Goal: Communication & Community: Answer question/provide support

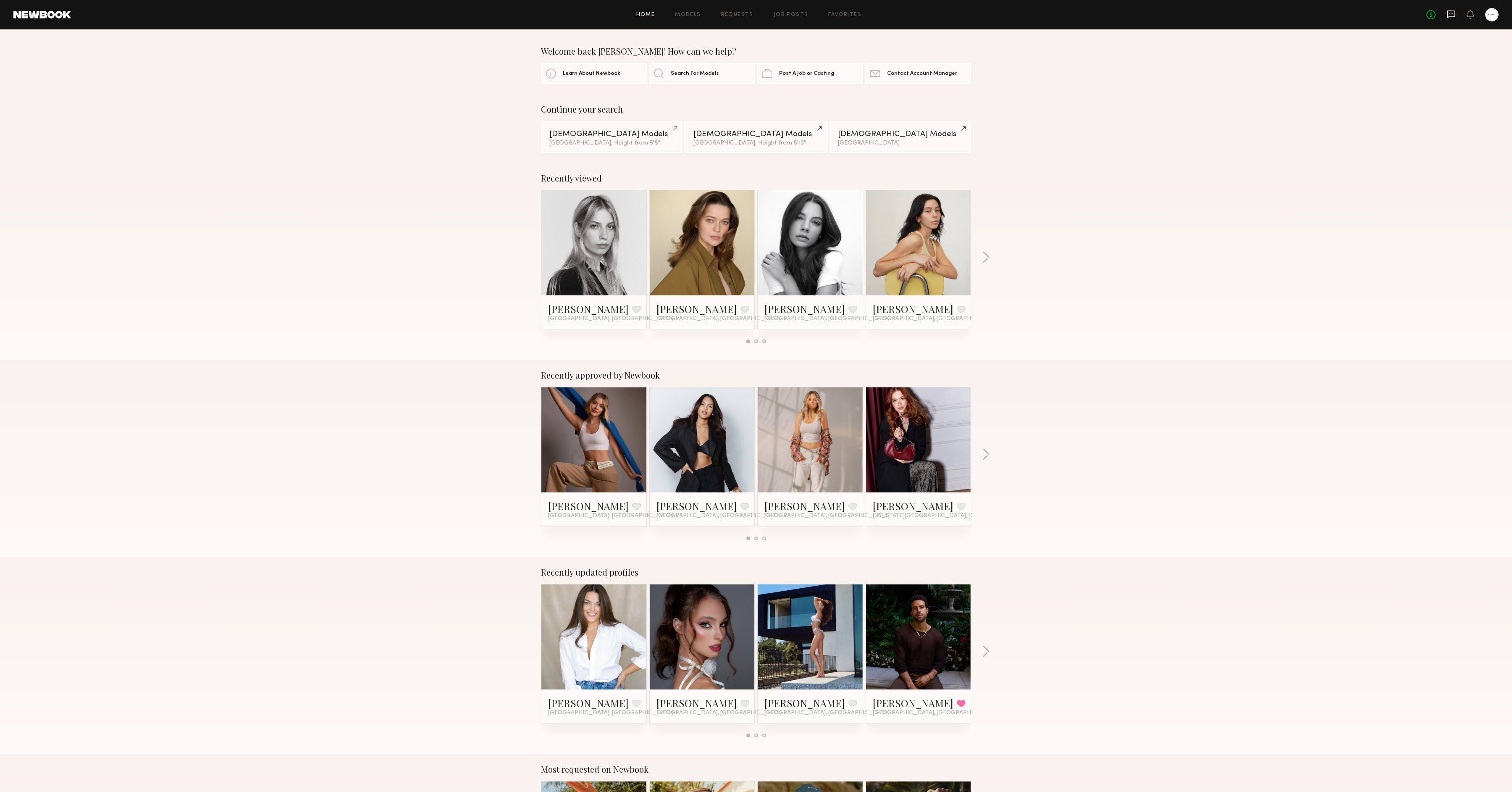
click at [1450, 15] on icon at bounding box center [1452, 15] width 9 height 9
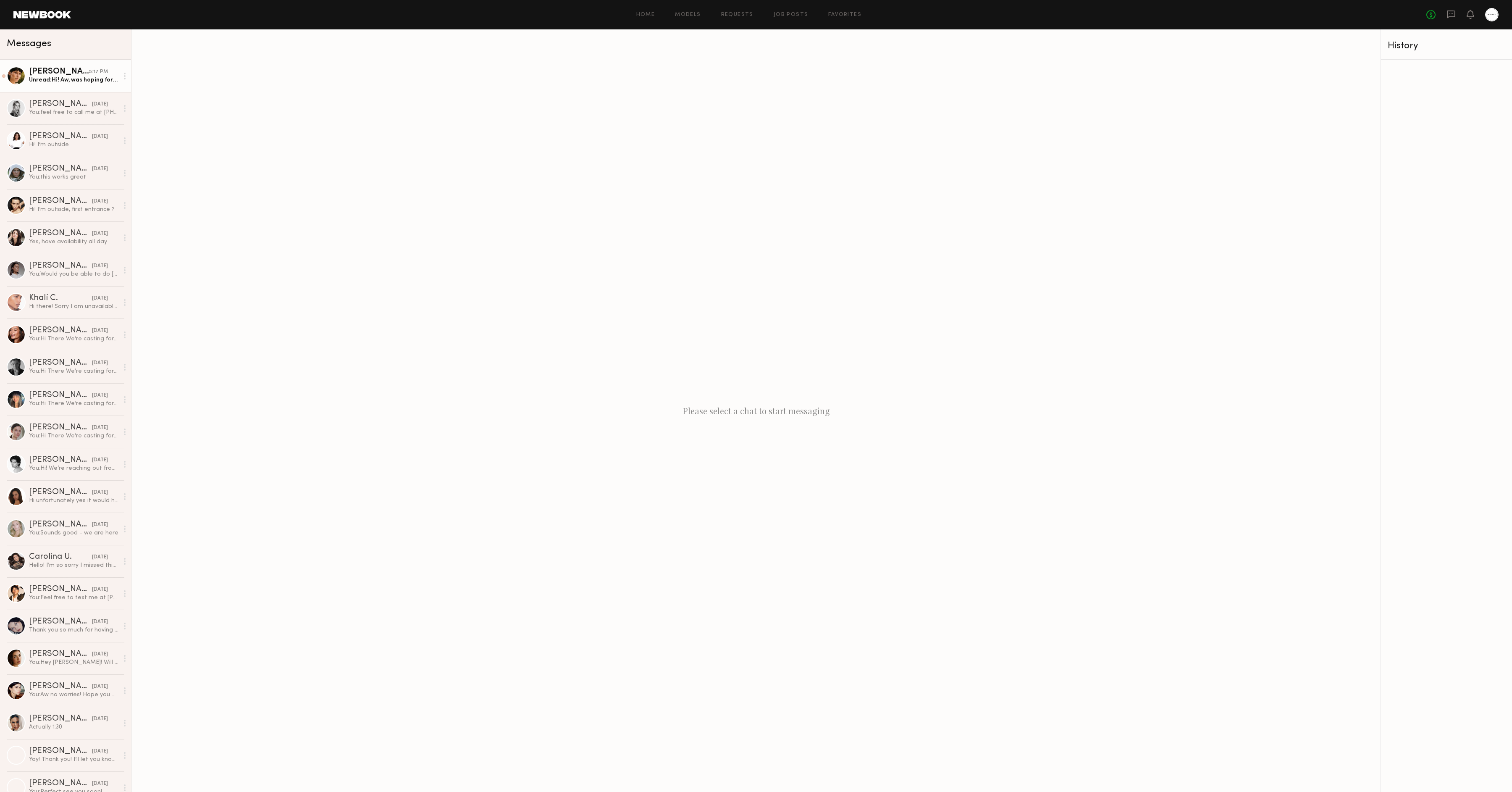
click at [35, 81] on div "Unread: Hi! Aw, was hoping for the 12th as I was on set all day [DATE]. Look fo…" at bounding box center [74, 80] width 90 height 8
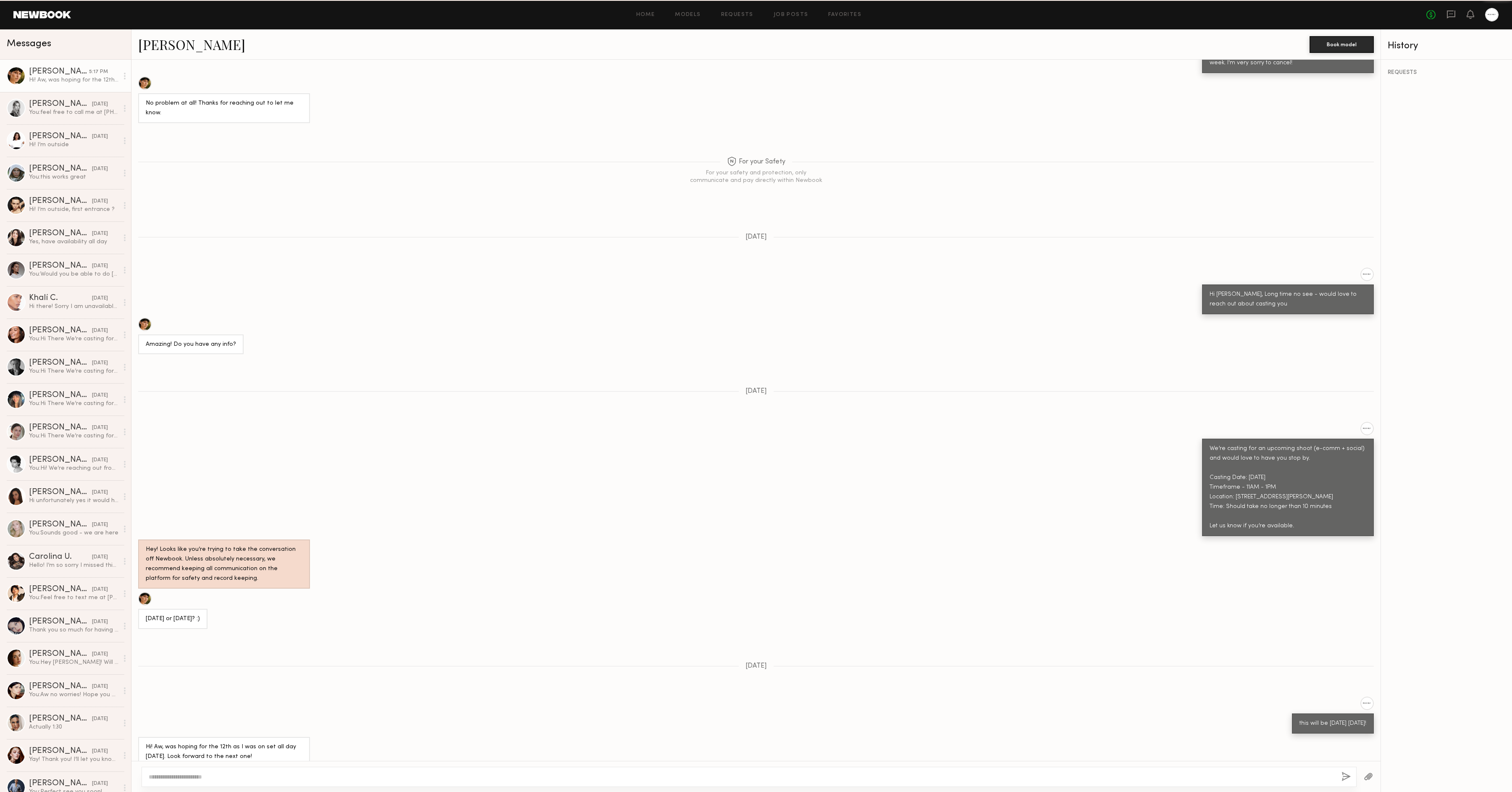
scroll to position [263, 0]
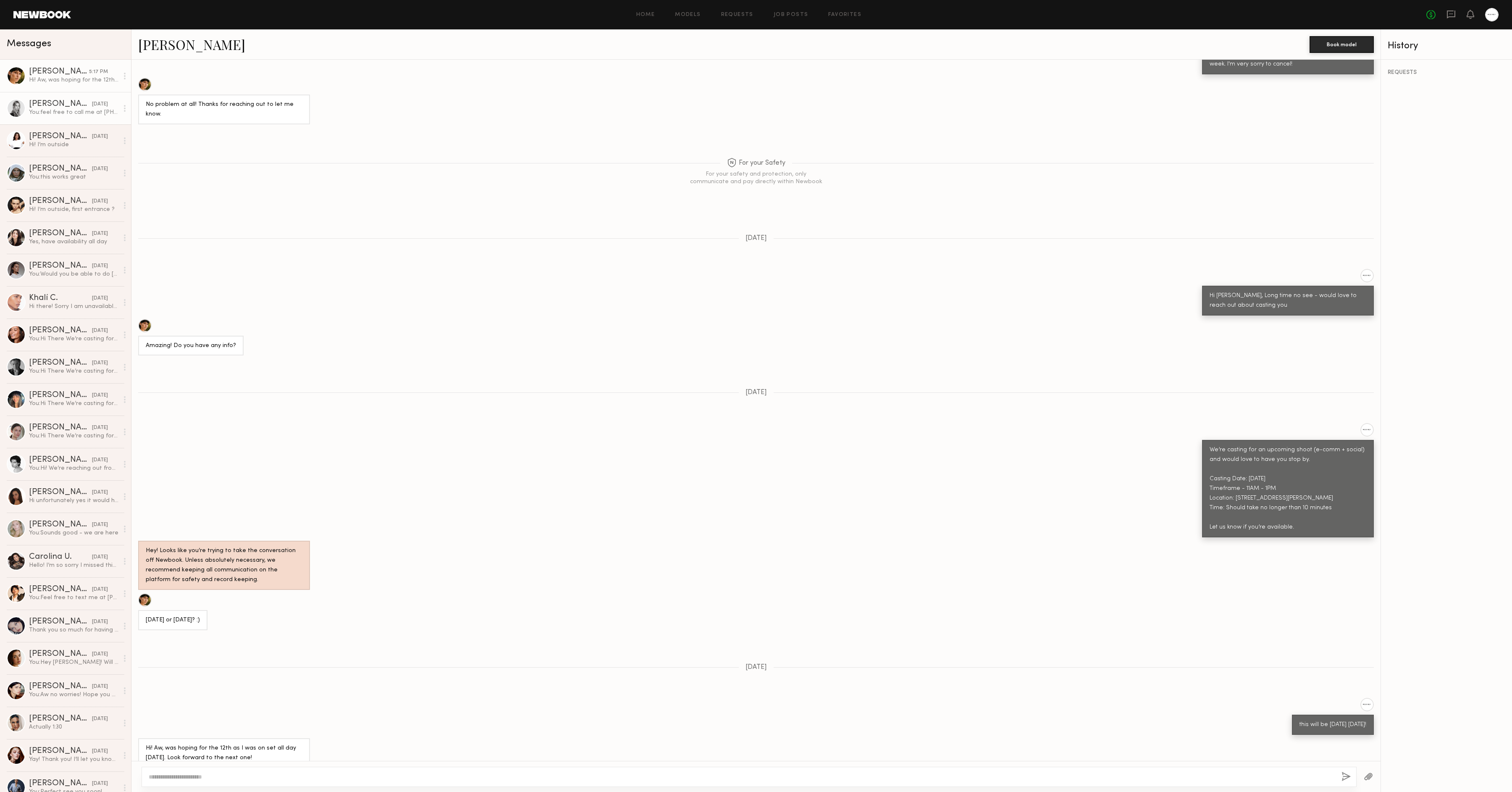
click at [91, 121] on link "[PERSON_NAME] [DATE] You: feel free to call me at [PHONE_NUMBER]" at bounding box center [66, 108] width 131 height 32
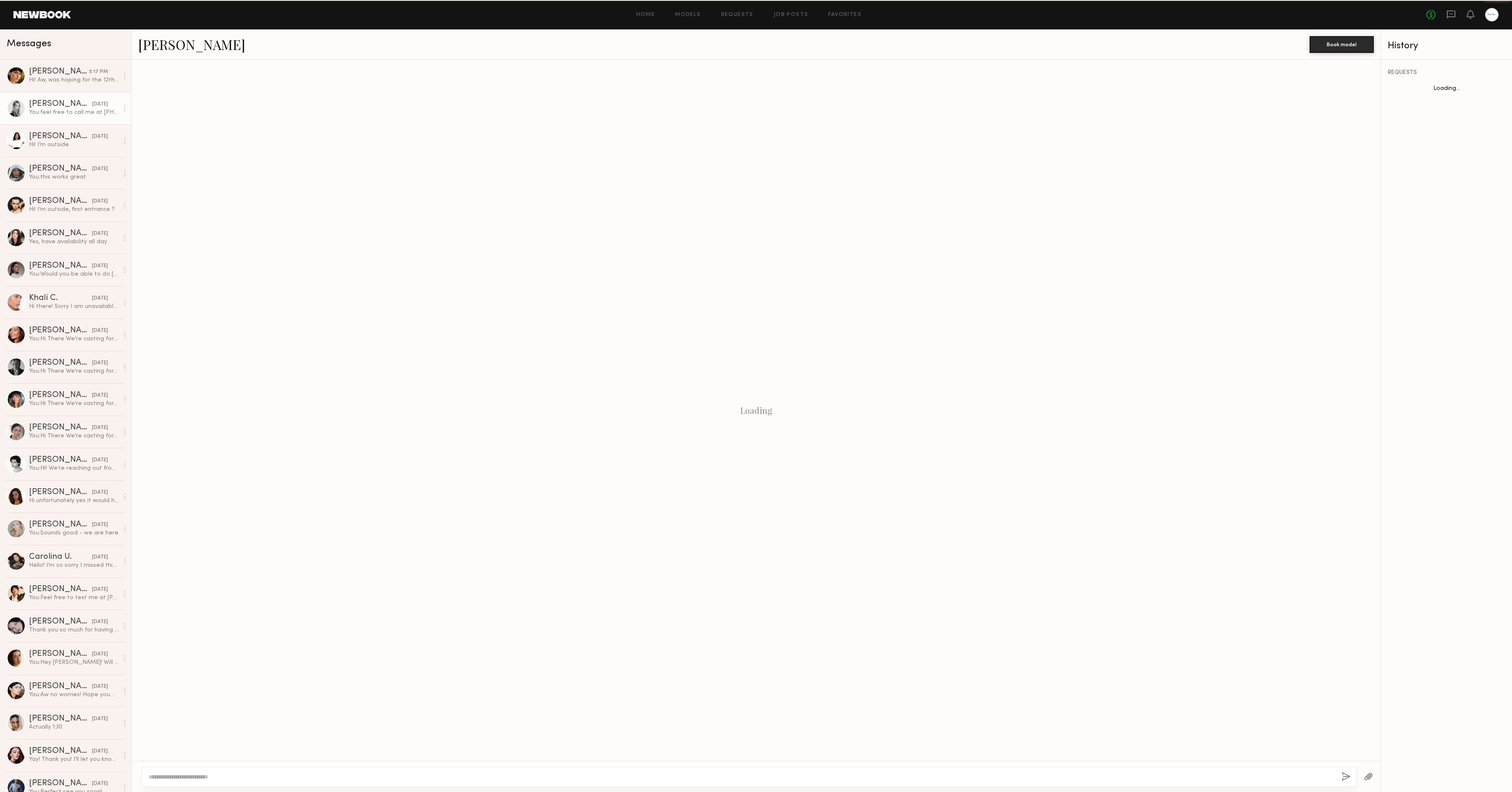
scroll to position [225, 0]
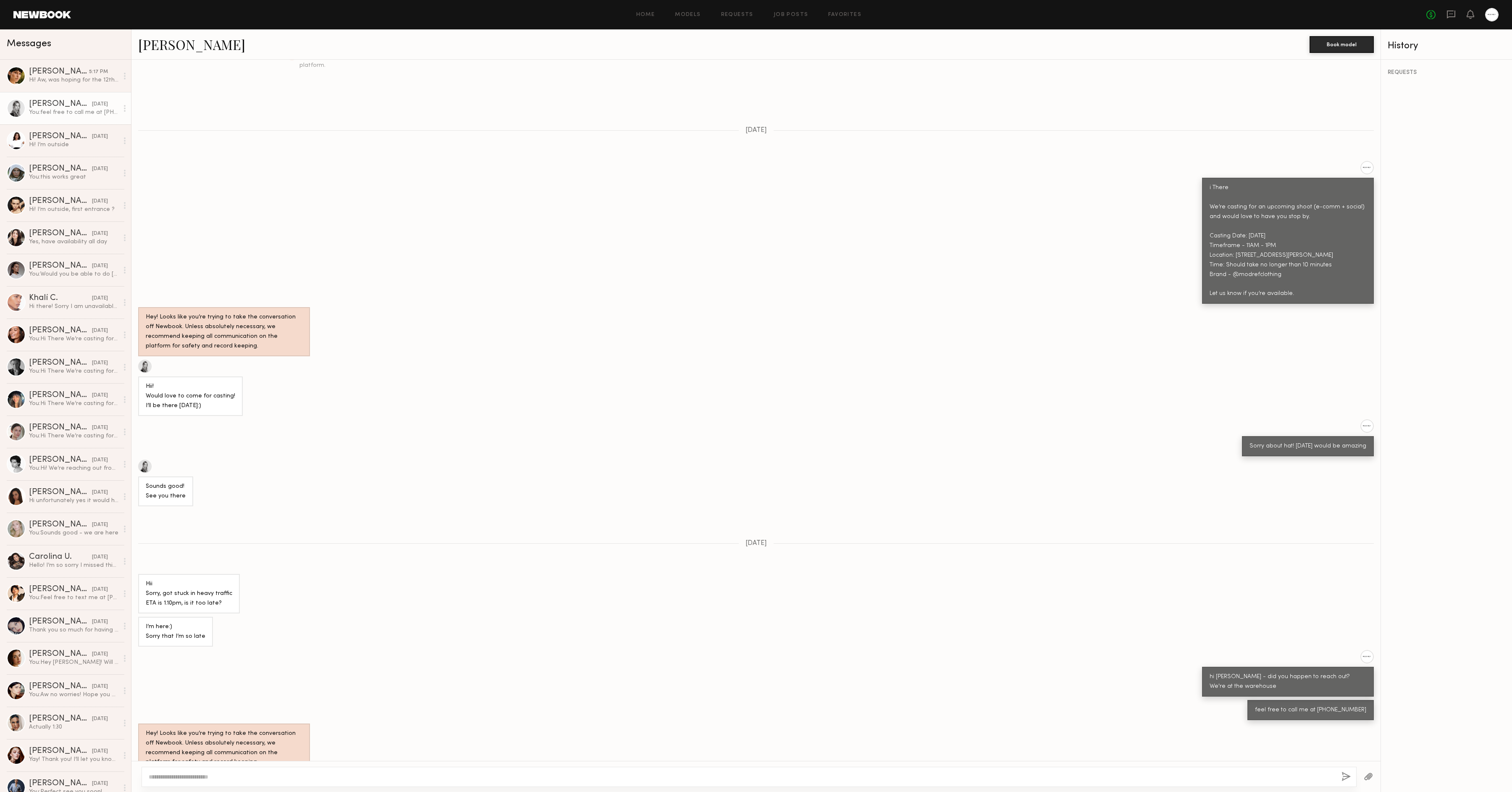
drag, startPoint x: 162, startPoint y: 542, endPoint x: 274, endPoint y: 590, distance: 121.9
click at [274, 590] on div "Keep direct messages professional and related only to paid job opportunities. M…" at bounding box center [756, 410] width 1249 height 702
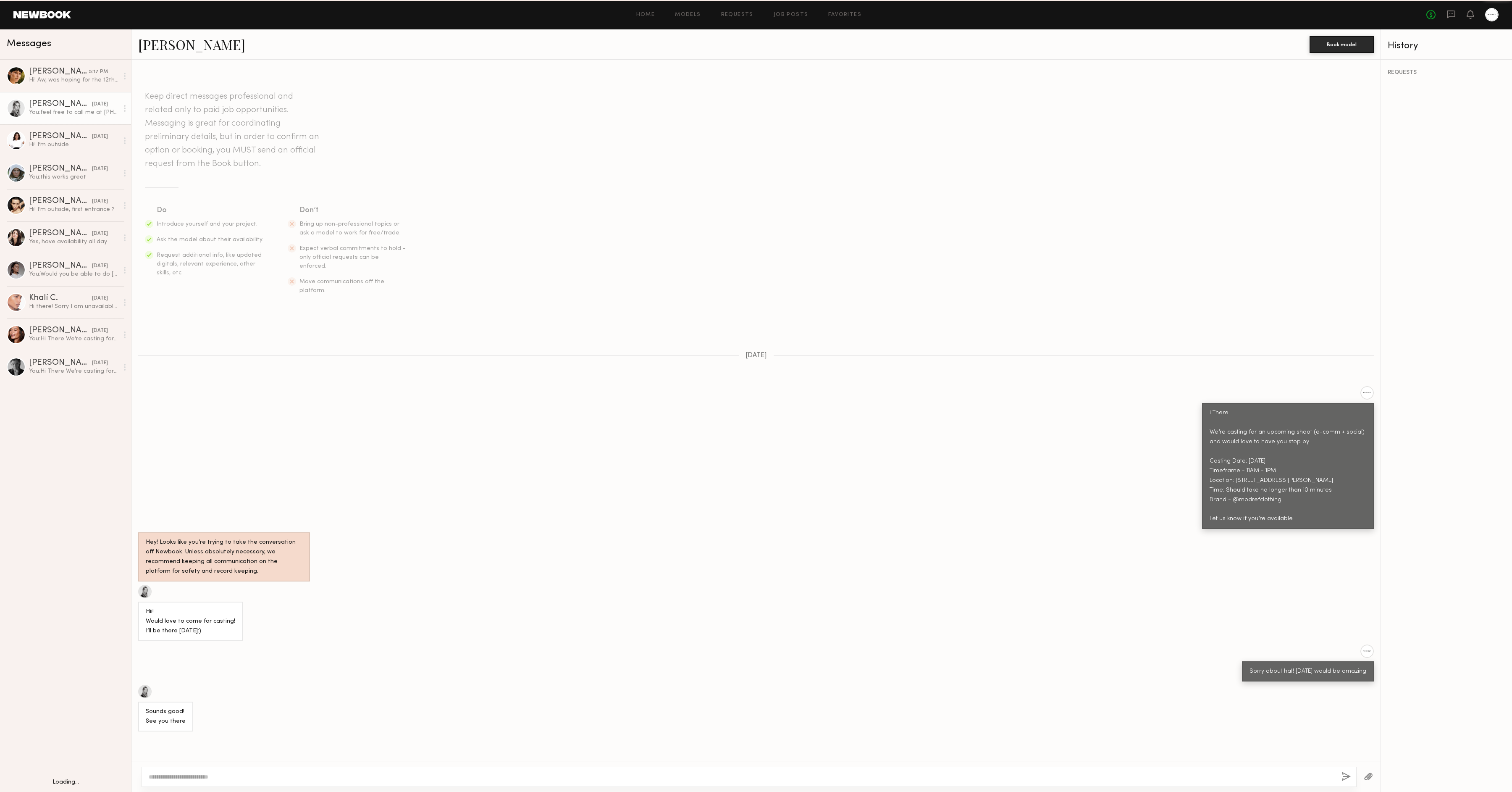
scroll to position [225, 0]
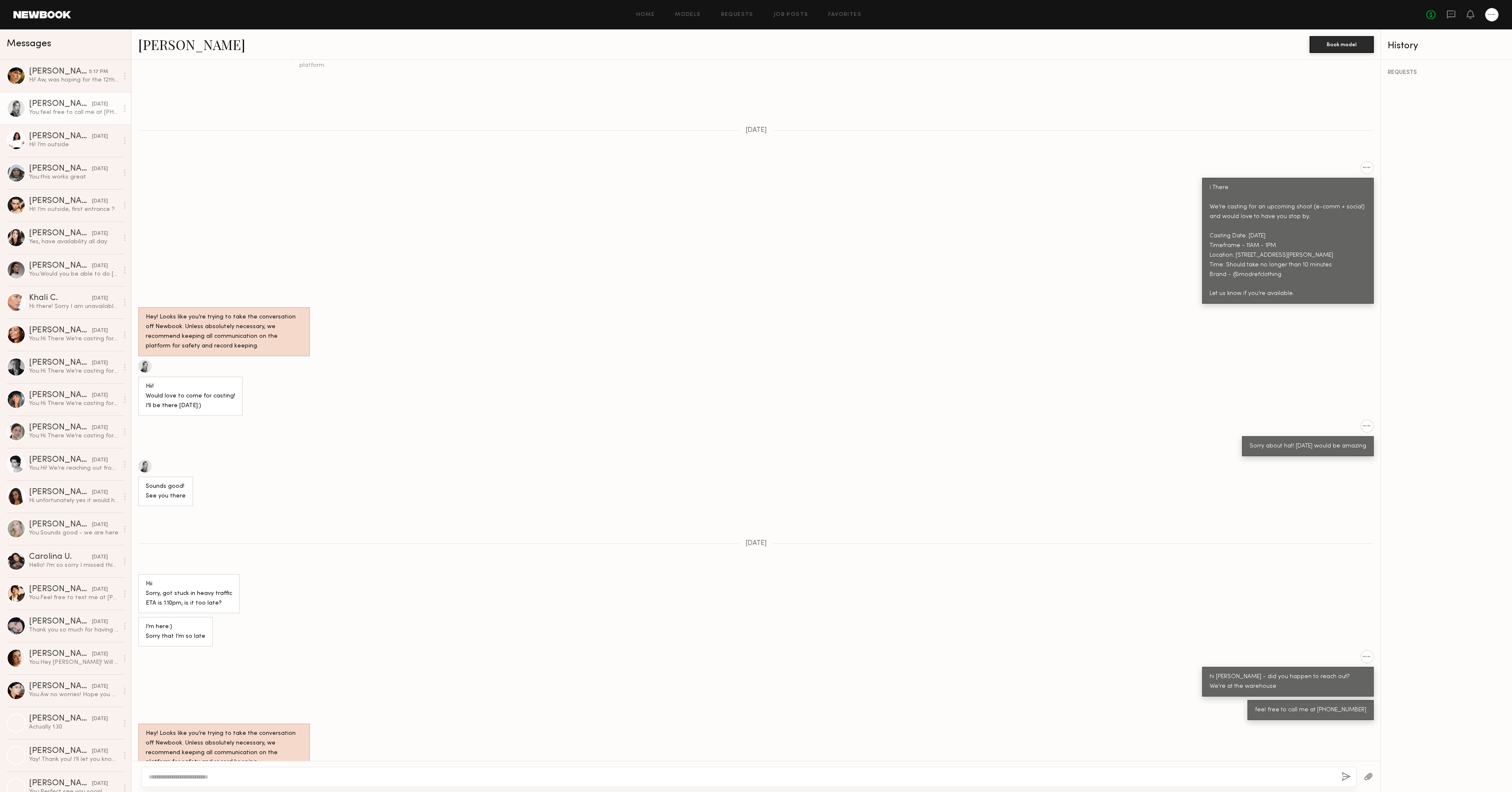
click at [769, 526] on div "Keep direct messages professional and related only to paid job opportunities. M…" at bounding box center [756, 410] width 1249 height 702
click at [767, 540] on span "[DATE]" at bounding box center [756, 543] width 22 height 7
click at [776, 539] on div "Keep direct messages professional and related only to paid job opportunities. M…" at bounding box center [756, 410] width 1249 height 702
click at [771, 554] on div "Keep direct messages professional and related only to paid job opportunities. M…" at bounding box center [756, 410] width 1249 height 702
drag, startPoint x: 138, startPoint y: 605, endPoint x: 219, endPoint y: 621, distance: 82.6
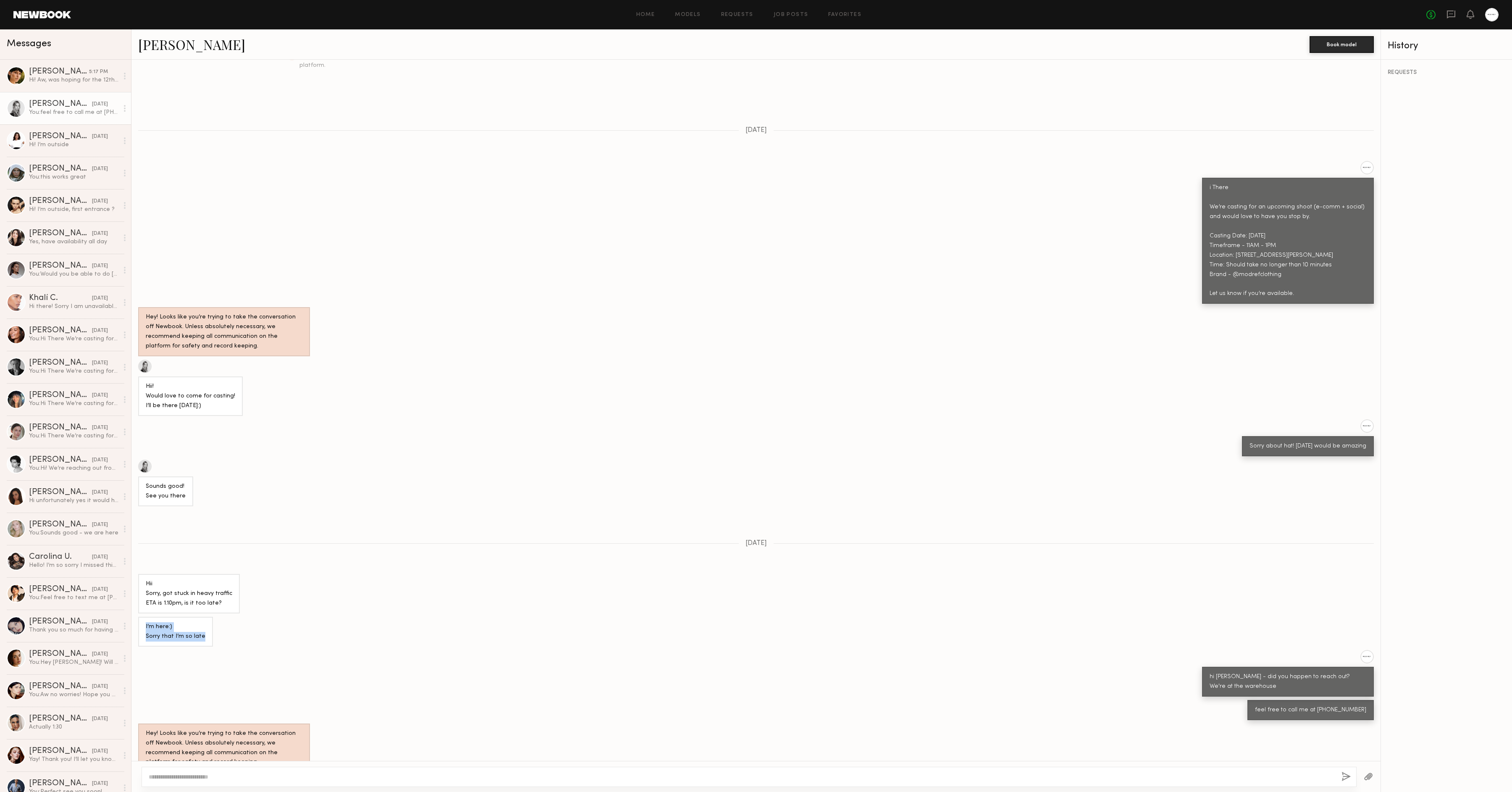
click at [219, 621] on div "I’m here:) Sorry that I’m so late" at bounding box center [756, 631] width 1249 height 30
click at [213, 621] on div at bounding box center [213, 621] width 0 height 0
click at [291, 631] on div "Keep direct messages professional and related only to paid job opportunities. M…" at bounding box center [756, 410] width 1249 height 702
drag, startPoint x: 718, startPoint y: 521, endPoint x: 790, endPoint y: 531, distance: 72.7
click at [790, 531] on div "Keep direct messages professional and related only to paid job opportunities. M…" at bounding box center [756, 410] width 1249 height 702
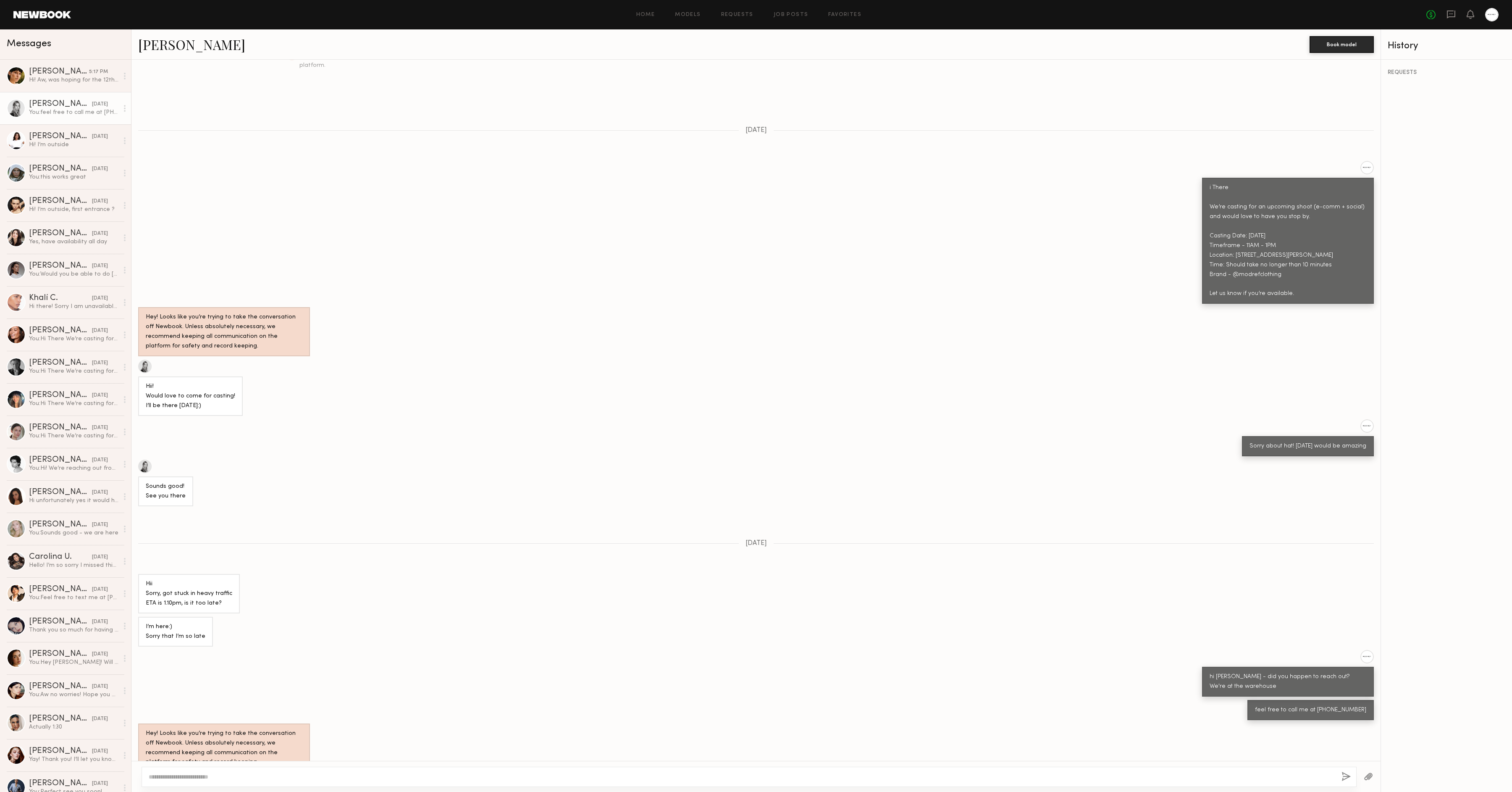
click at [790, 531] on div "Keep direct messages professional and related only to paid job opportunities. M…" at bounding box center [756, 410] width 1249 height 702
drag, startPoint x: 1208, startPoint y: 650, endPoint x: 1372, endPoint y: 705, distance: 173.0
click at [1372, 705] on div "Keep direct messages professional and related only to paid job opportunities. M…" at bounding box center [756, 410] width 1249 height 702
click at [1089, 583] on div "Hii Sorry, got stuck in heavy traffic ETA is 1.10pm, is it too late?" at bounding box center [756, 593] width 1249 height 39
click at [53, 140] on div "[PERSON_NAME]" at bounding box center [61, 136] width 63 height 8
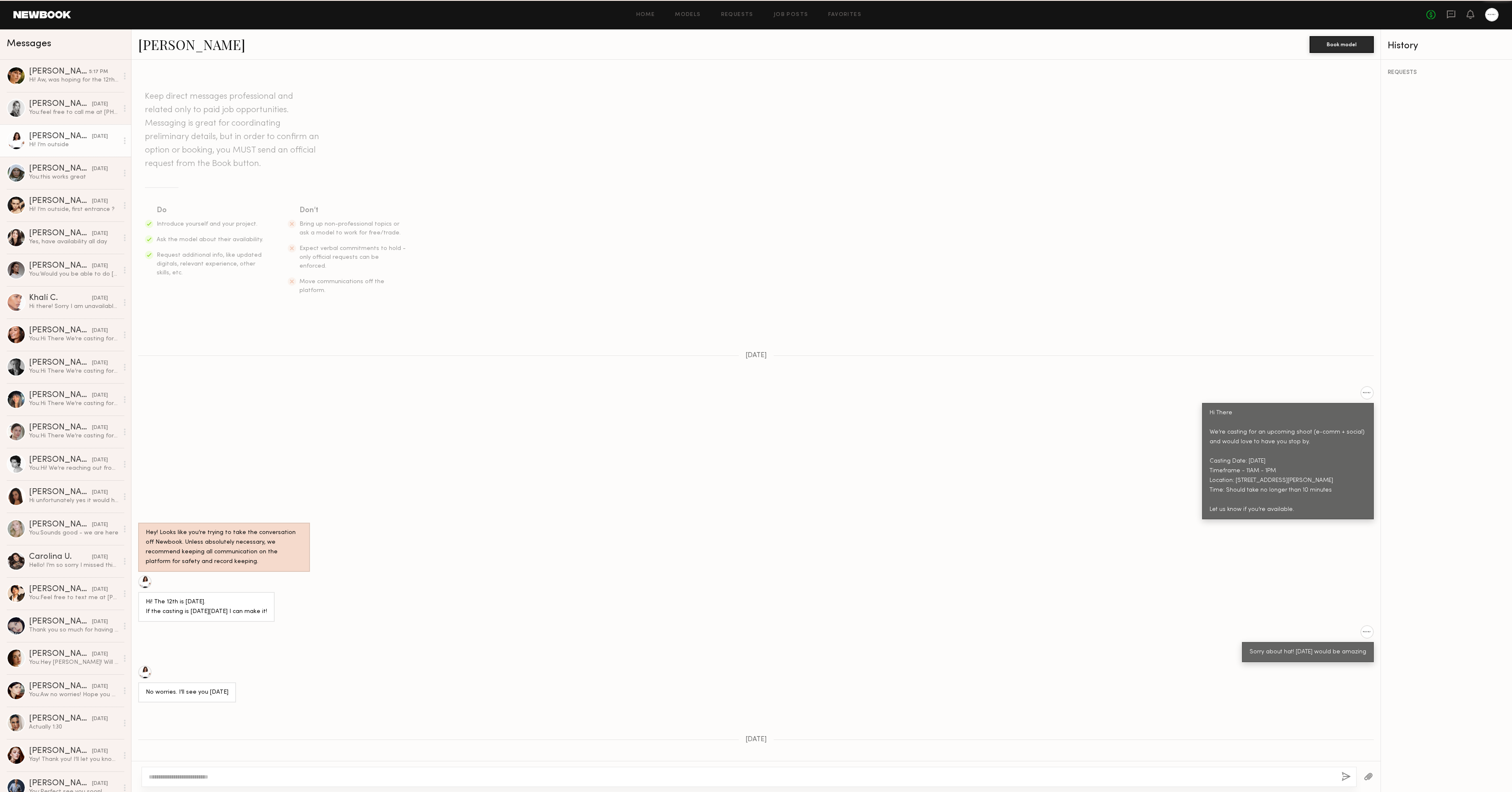
scroll to position [19, 0]
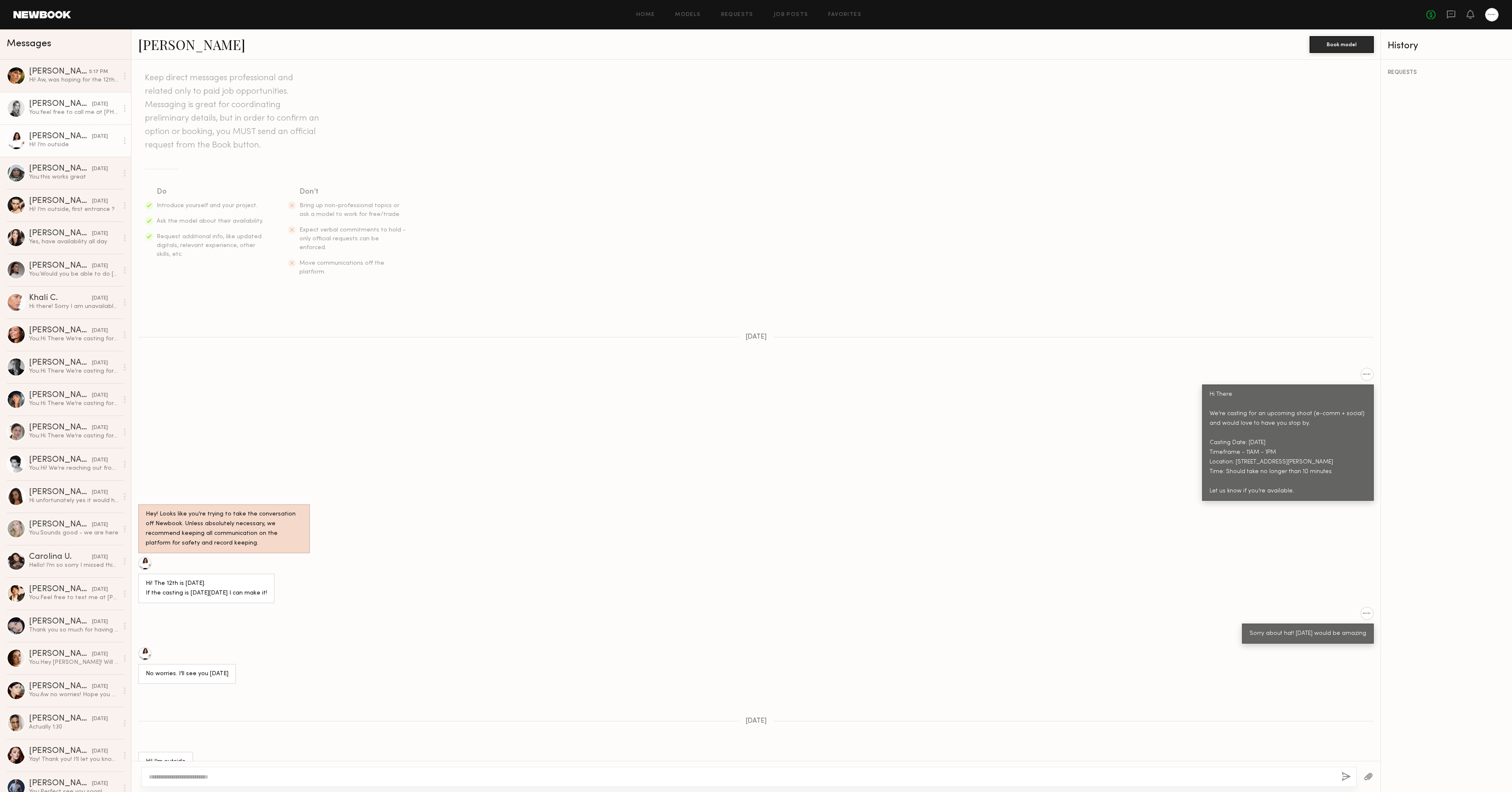
click at [66, 112] on div "You: feel free to call me at 7142618685" at bounding box center [74, 112] width 90 height 8
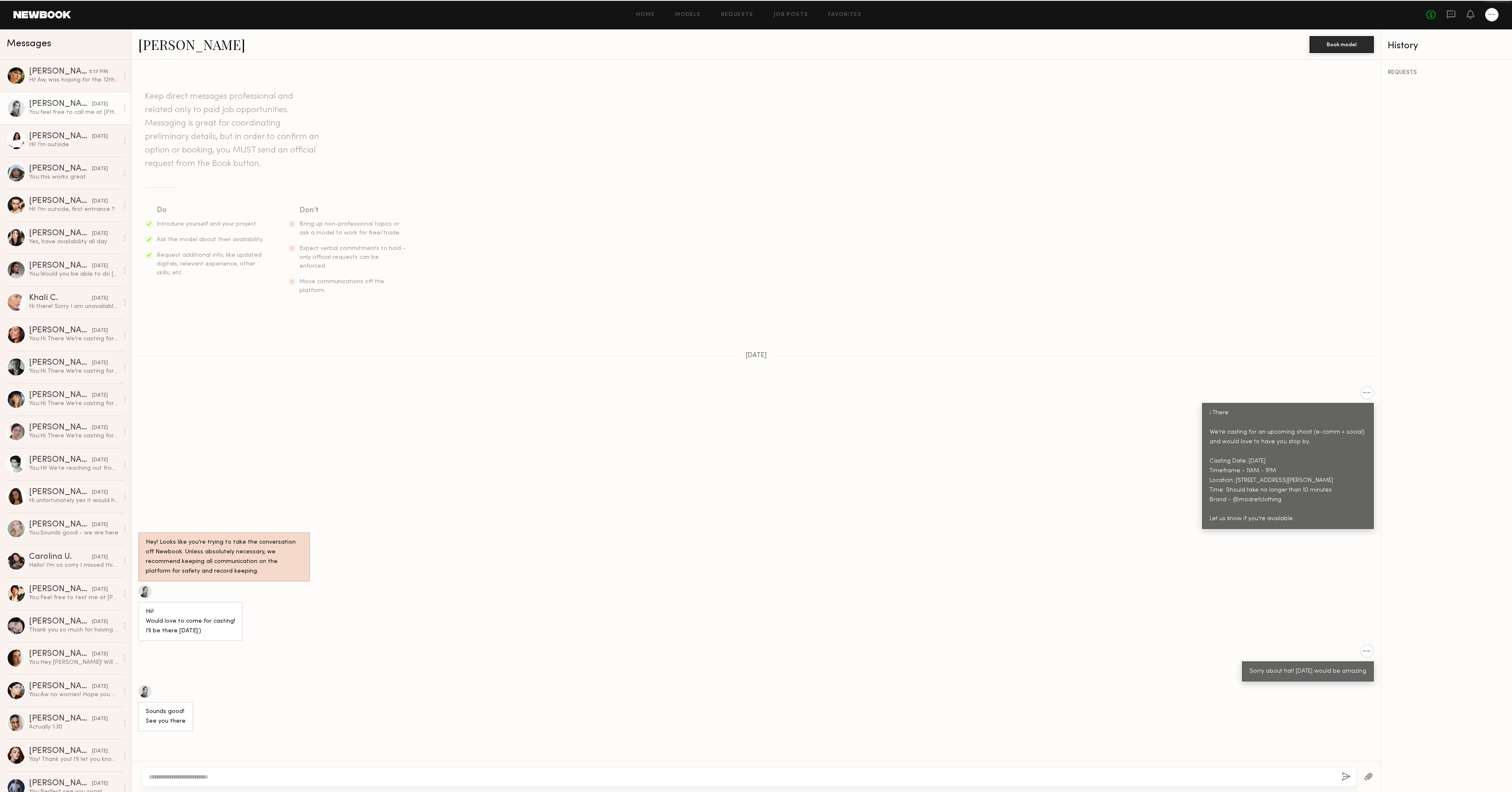
scroll to position [225, 0]
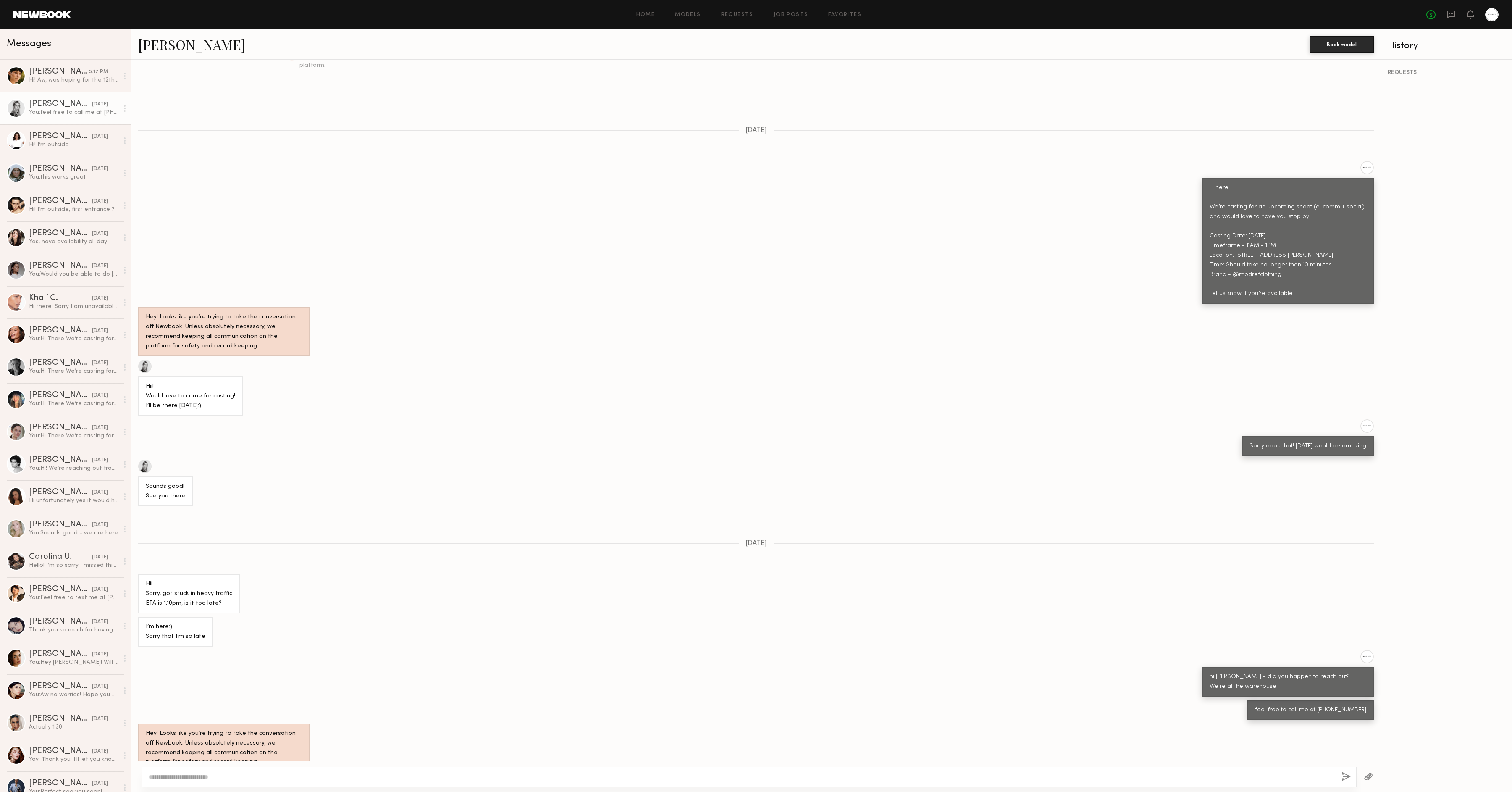
click at [343, 255] on div "i There We’re casting for an upcoming shoot (e-comm + social) and would love to…" at bounding box center [756, 232] width 1249 height 143
click at [59, 74] on div "[PERSON_NAME]" at bounding box center [59, 72] width 60 height 8
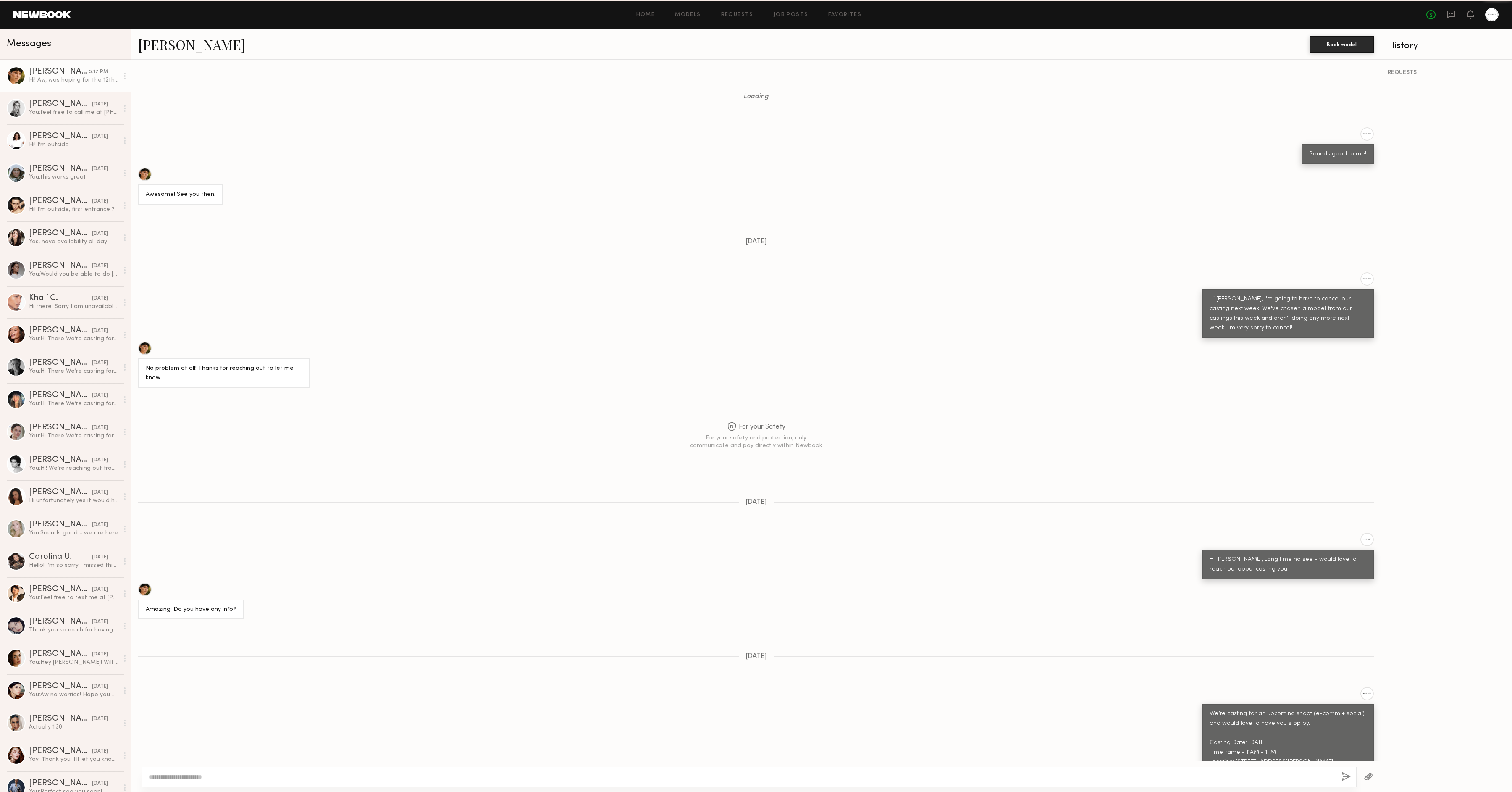
scroll to position [263, 0]
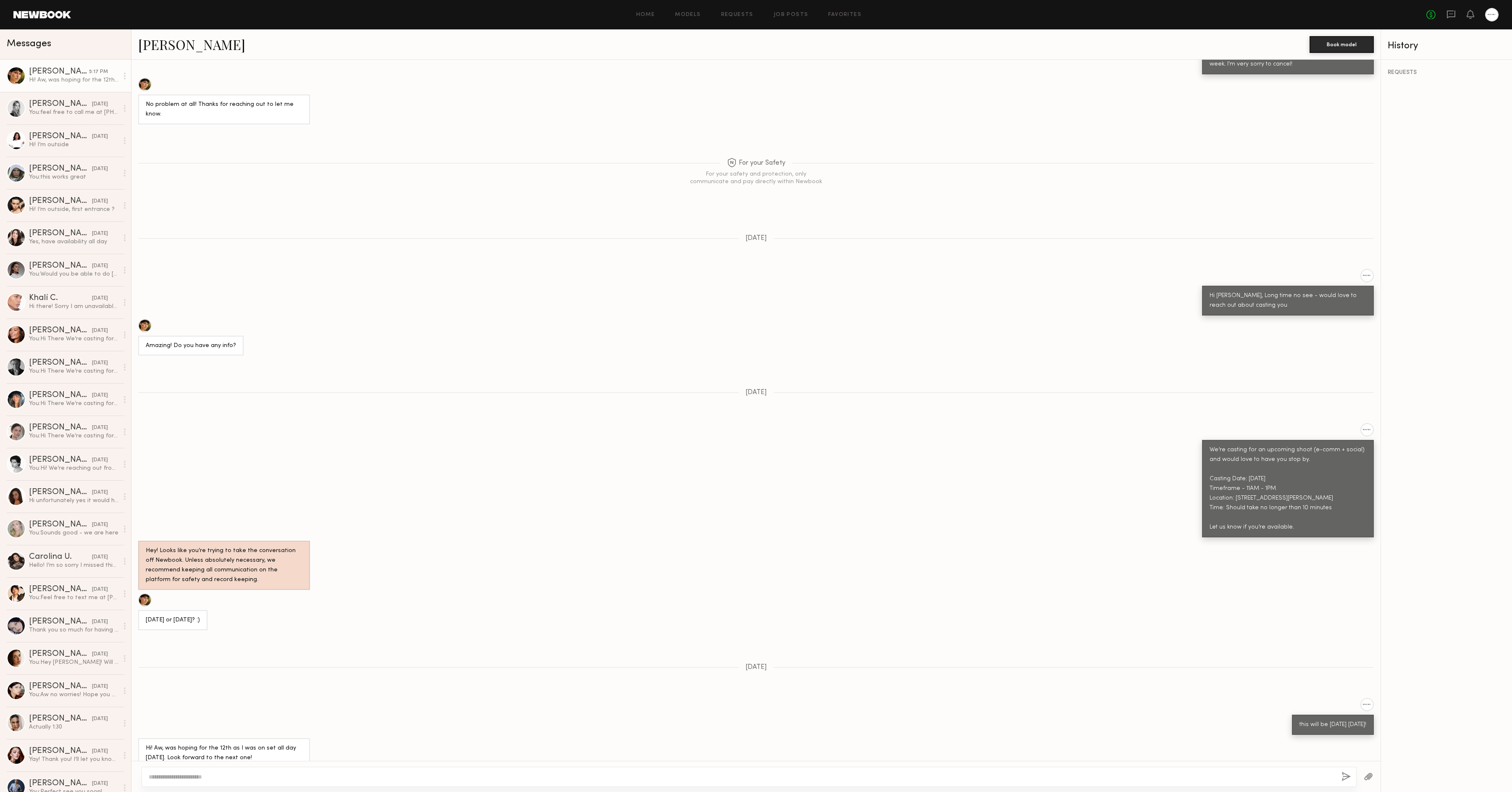
click at [347, 774] on textarea at bounding box center [742, 777] width 1187 height 8
click at [348, 774] on textarea at bounding box center [742, 777] width 1187 height 8
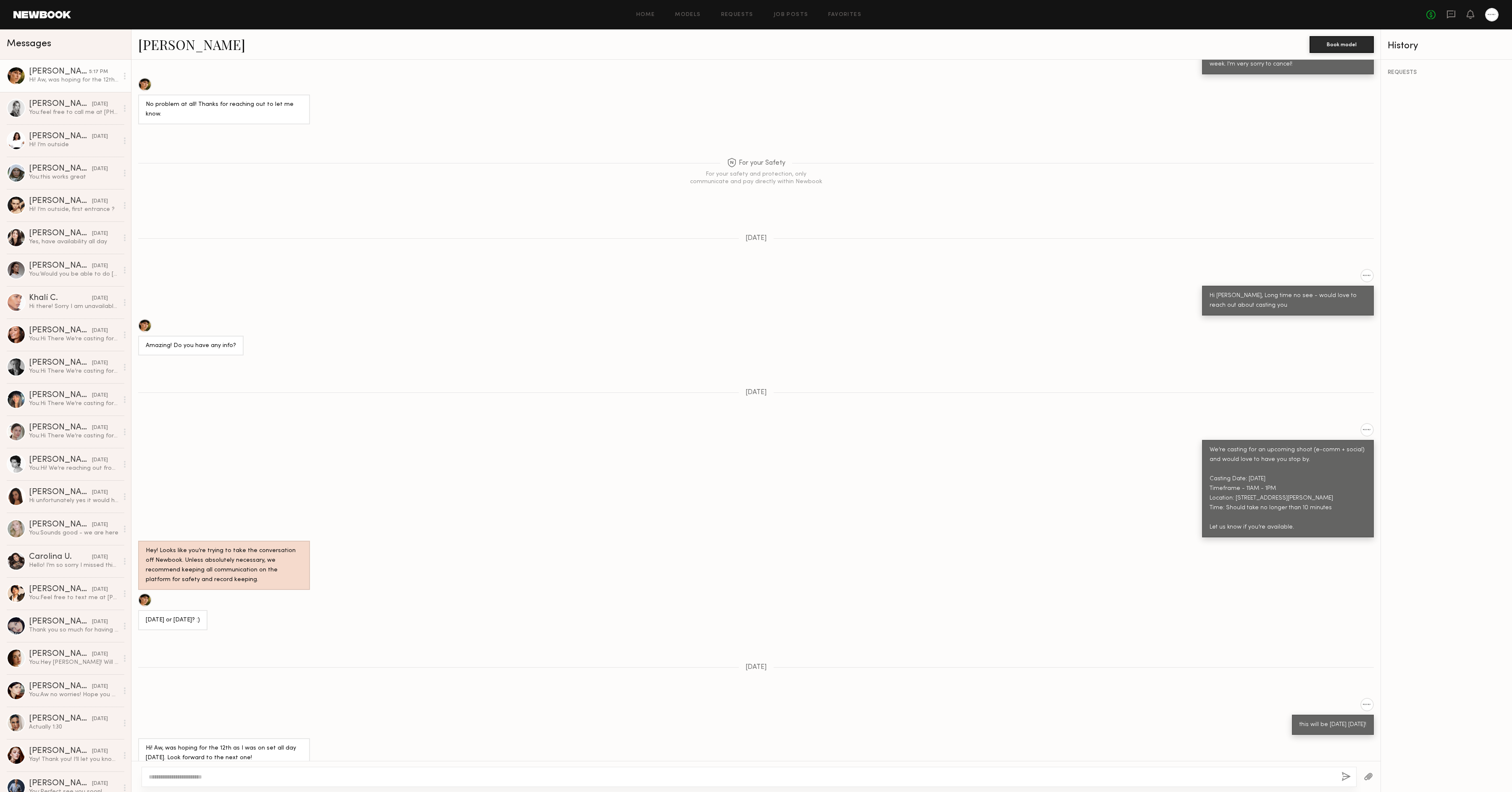
click at [353, 776] on textarea at bounding box center [742, 777] width 1187 height 8
type textarea "**********"
drag, startPoint x: 1331, startPoint y: 770, endPoint x: 1340, endPoint y: 772, distance: 9.2
click at [1333, 770] on div "**********" at bounding box center [749, 777] width 1216 height 20
click at [1344, 774] on button "button" at bounding box center [1347, 777] width 9 height 11
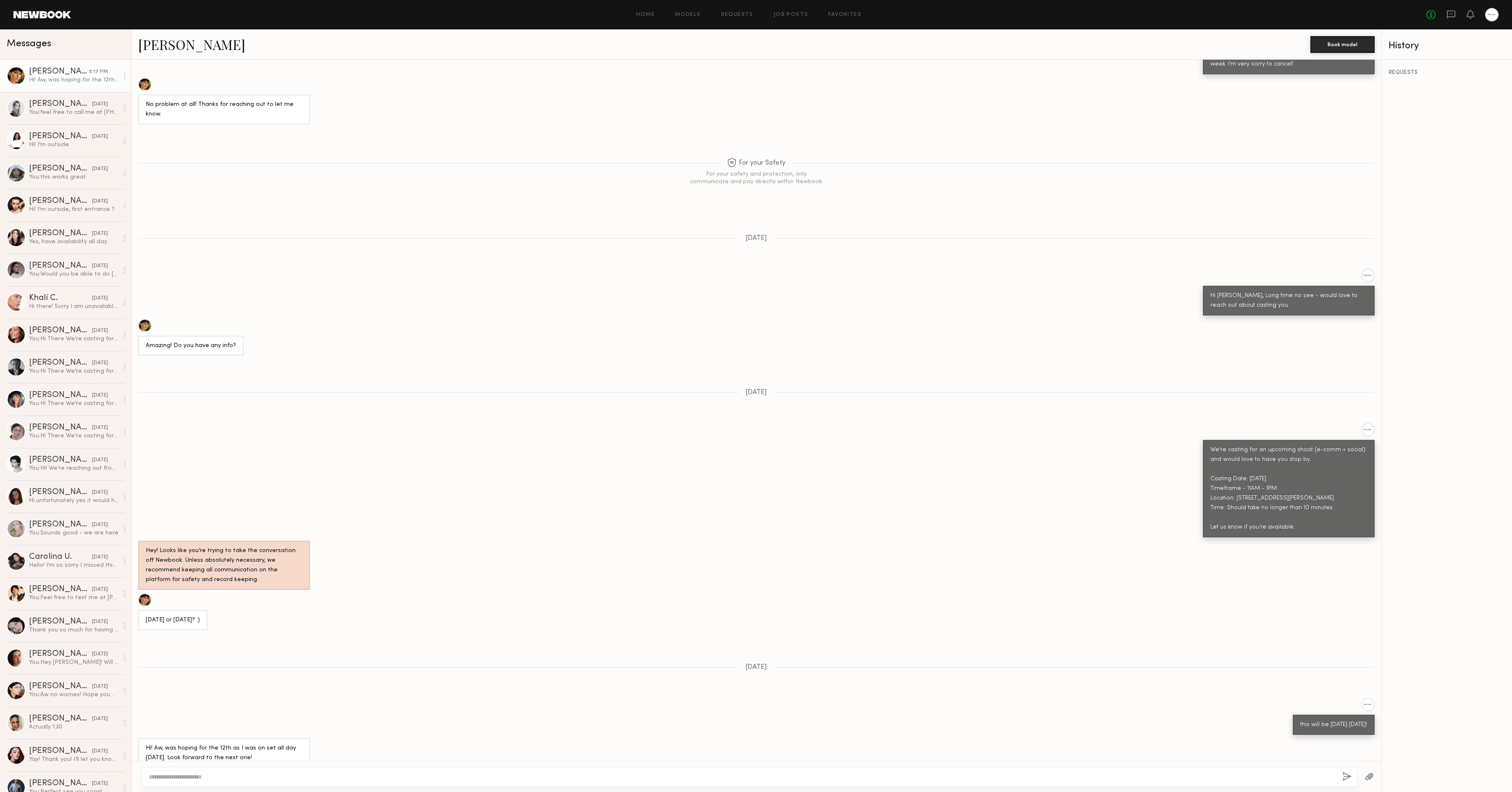
scroll to position [377, 0]
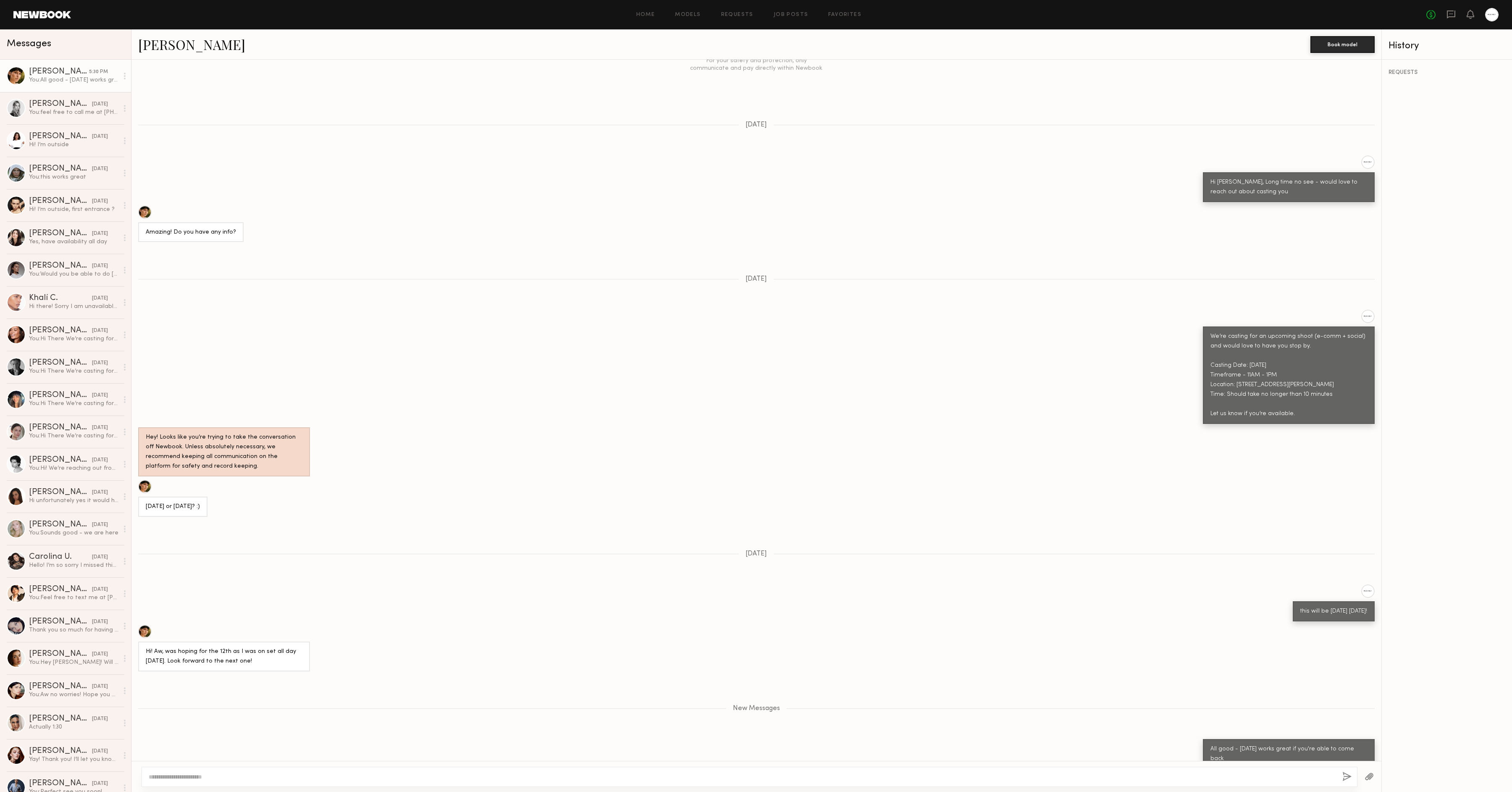
click at [626, 335] on div "We’re casting for an upcoming shoot (e-comm + social) and would love to have yo…" at bounding box center [756, 367] width 1250 height 114
